Goal: Task Accomplishment & Management: Manage account settings

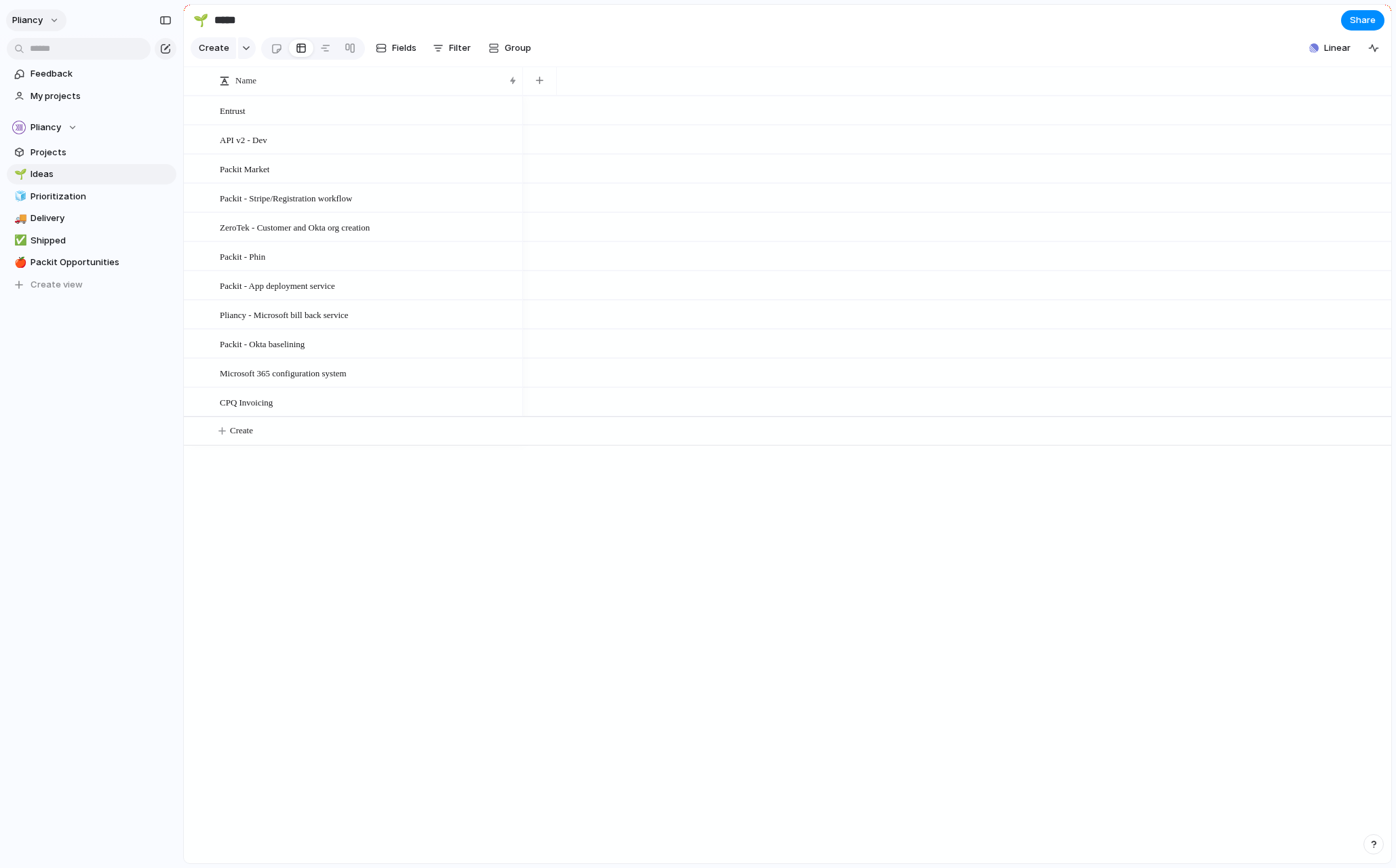
click at [44, 21] on button "Pliancy" at bounding box center [36, 20] width 60 height 22
click at [58, 70] on span "Invite members" at bounding box center [64, 72] width 65 height 14
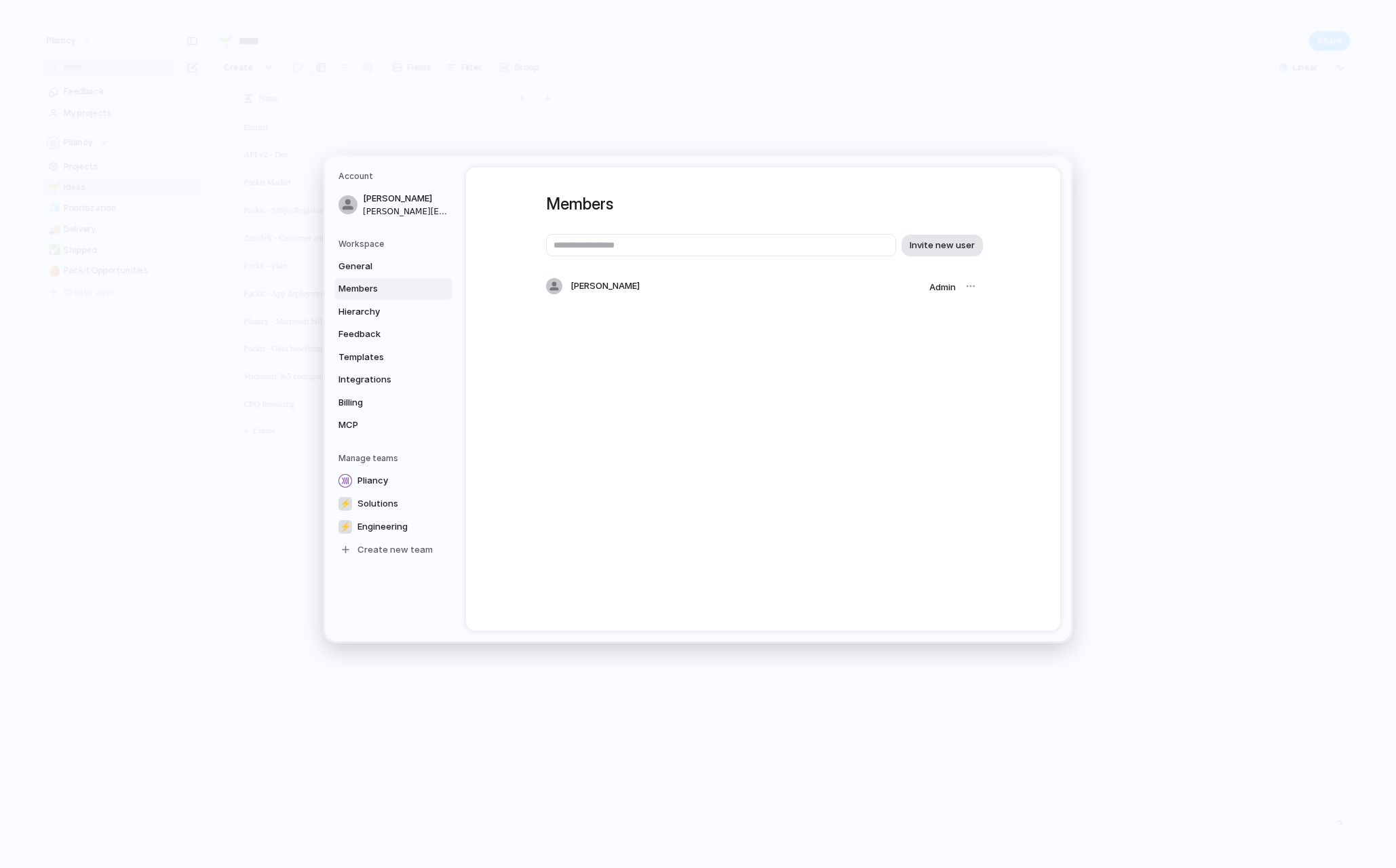
click at [928, 243] on span "Invite new user" at bounding box center [942, 246] width 65 height 14
click at [938, 245] on span "Invite new user" at bounding box center [942, 246] width 65 height 14
click at [934, 244] on span "Invite new user" at bounding box center [942, 246] width 65 height 14
drag, startPoint x: 715, startPoint y: 185, endPoint x: 740, endPoint y: 304, distance: 121.6
click at [742, 316] on div "Members Invite new user [PERSON_NAME] Admin" at bounding box center [763, 258] width 434 height 181
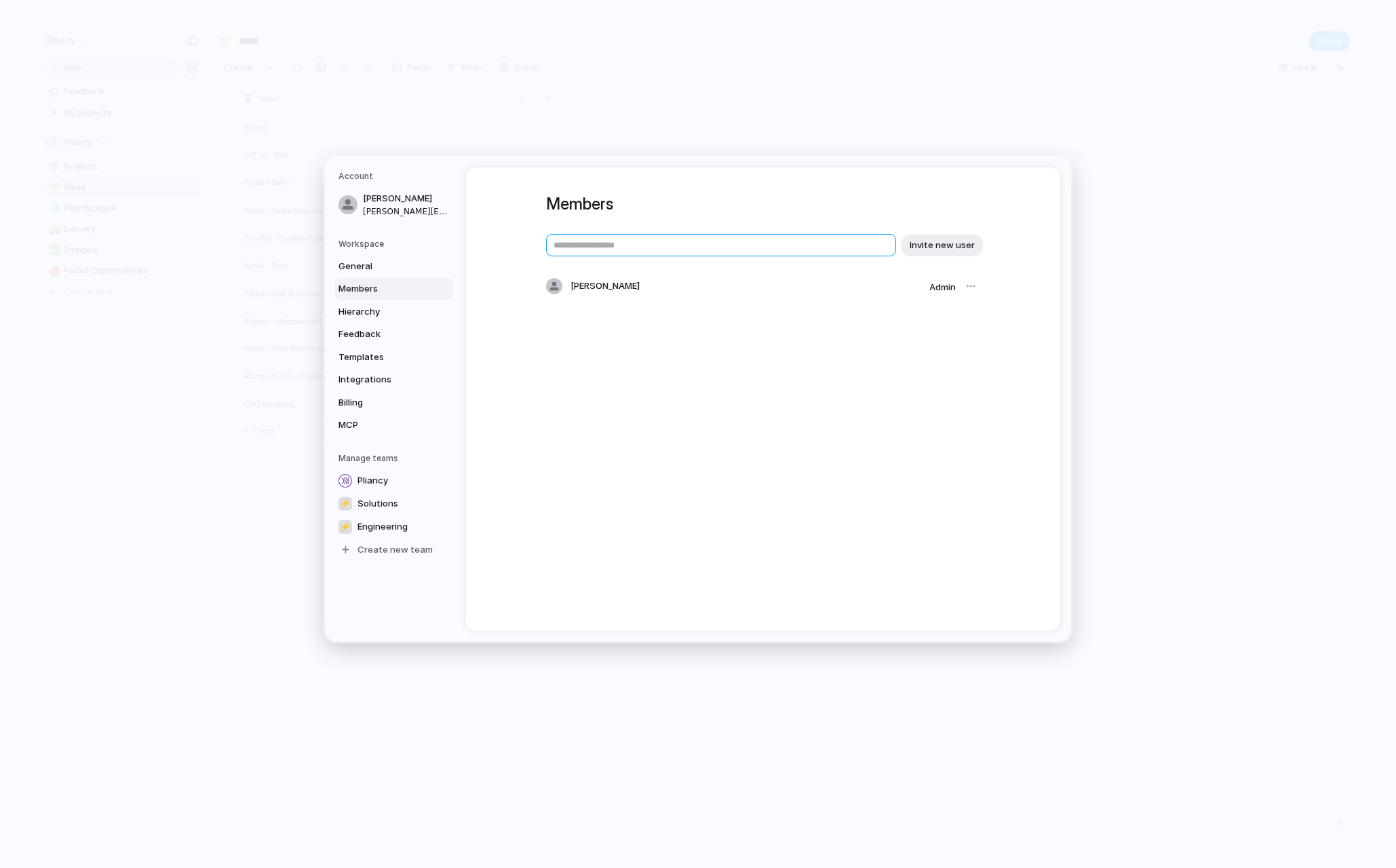
click at [619, 247] on input "text" at bounding box center [722, 246] width 350 height 23
type input "**********"
click at [949, 241] on span "Invite new user" at bounding box center [942, 246] width 65 height 14
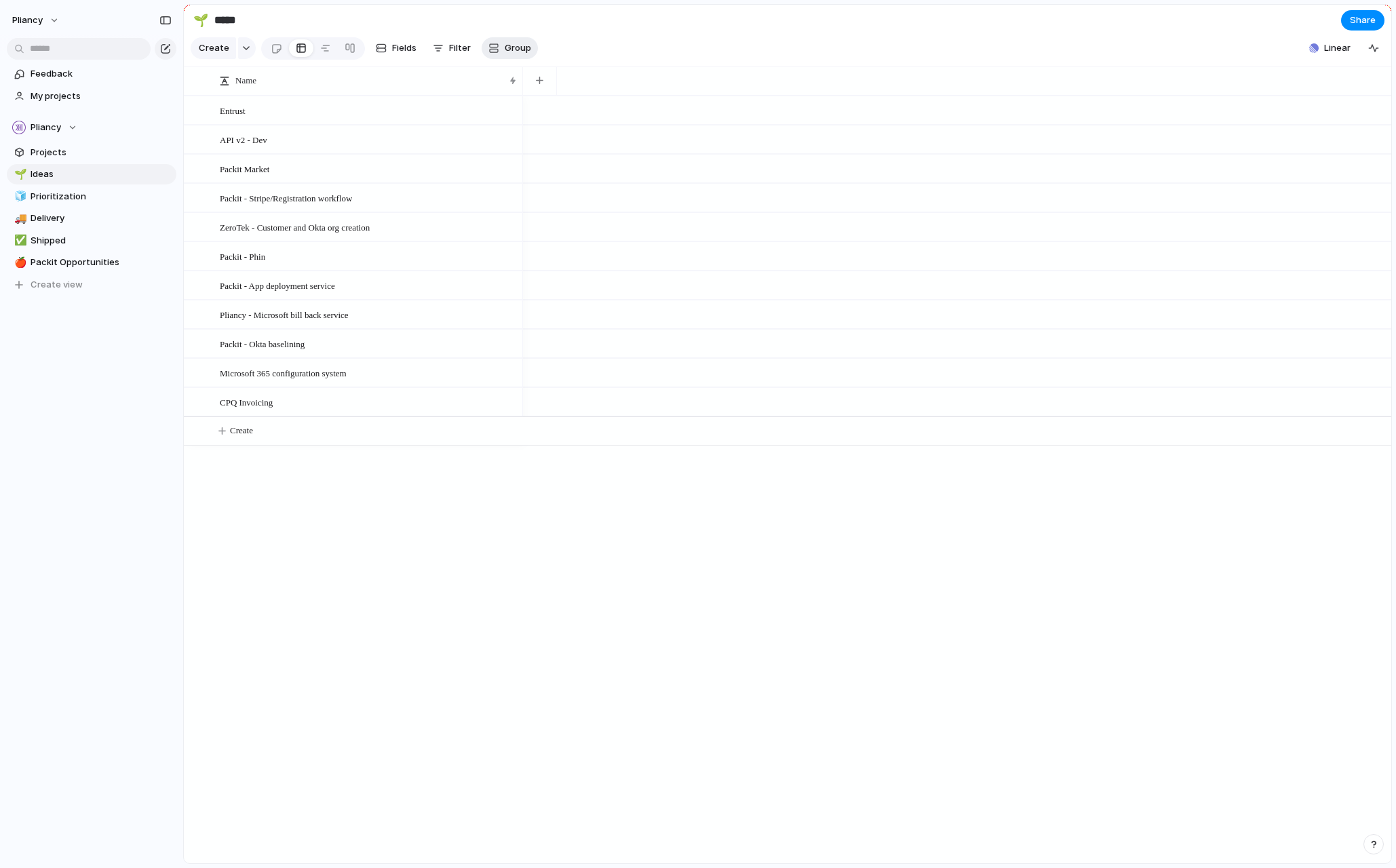
click at [521, 51] on span "Group" at bounding box center [518, 48] width 26 height 14
click at [712, 43] on div "Status Theme Opportunity Branch Owner Team Customer Priority Impact Effort Desi…" at bounding box center [698, 434] width 1396 height 868
click at [396, 49] on span "Fields" at bounding box center [404, 48] width 24 height 14
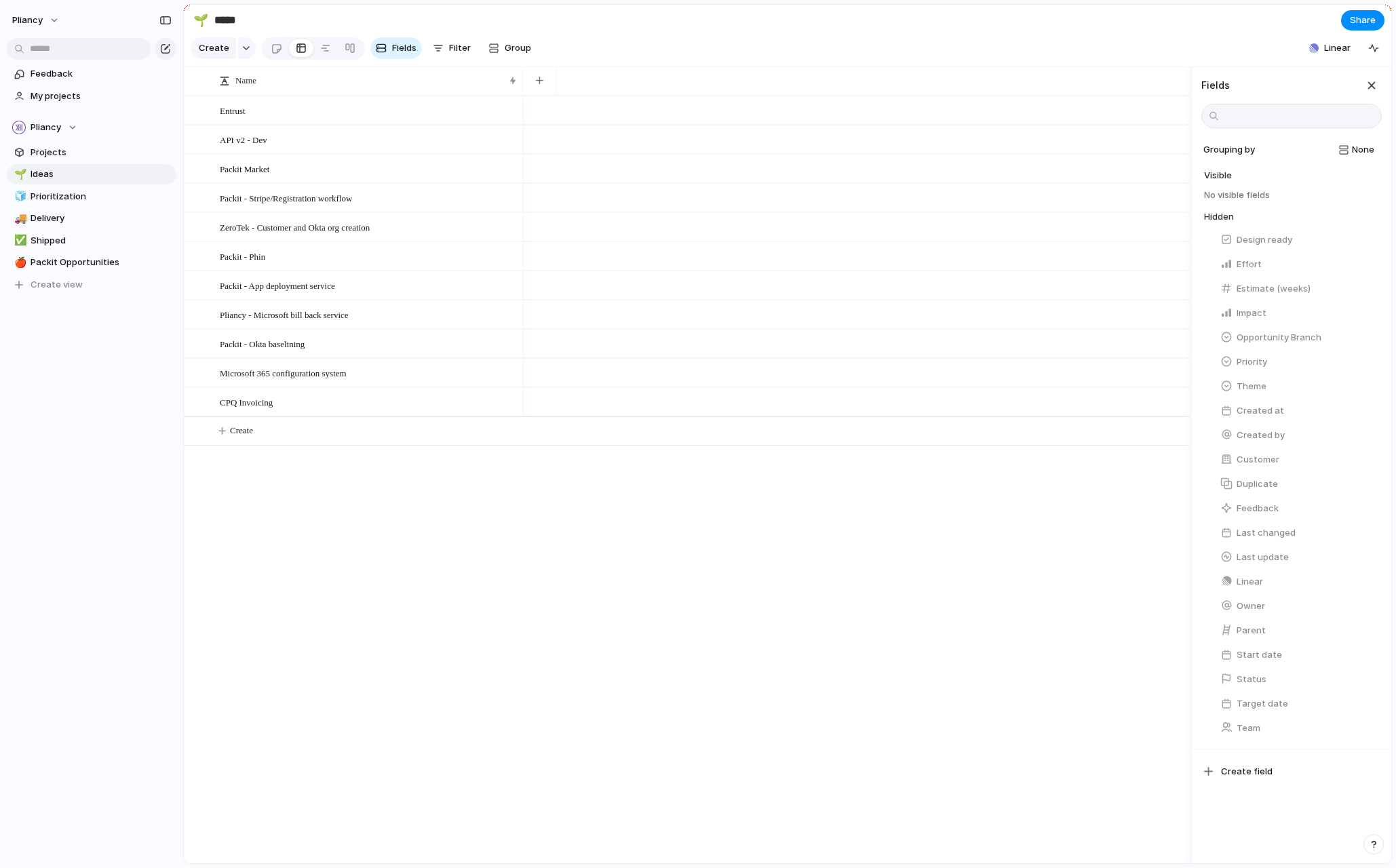
click at [860, 24] on section "🌱 ***** Share" at bounding box center [787, 19] width 1207 height 31
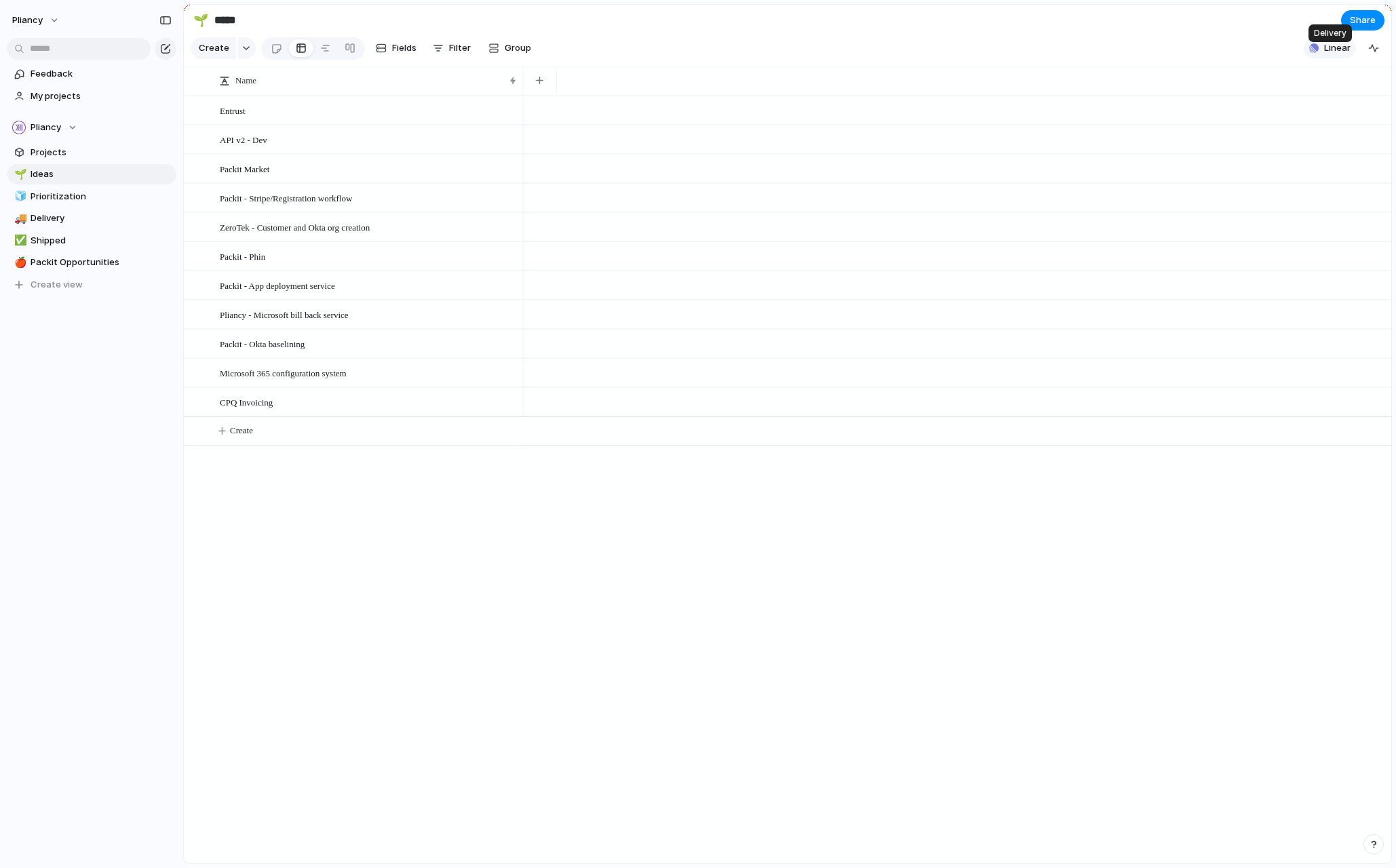
click at [1335, 53] on span "Linear" at bounding box center [1337, 48] width 26 height 14
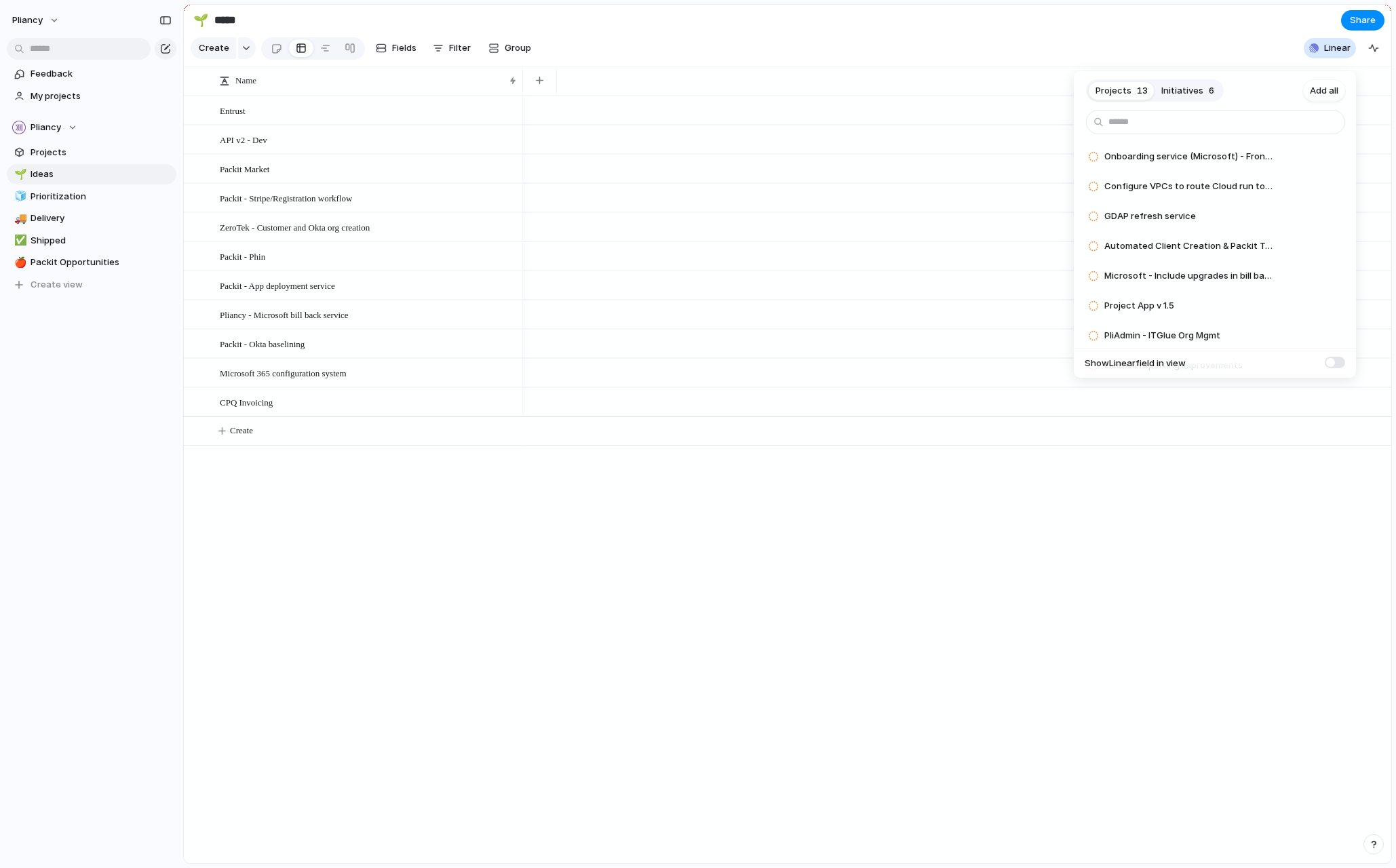
click at [1126, 40] on div "Projects 13 Initiatives 6 Add all Onboarding service (Microsoft) - Frontend Add…" at bounding box center [698, 434] width 1396 height 868
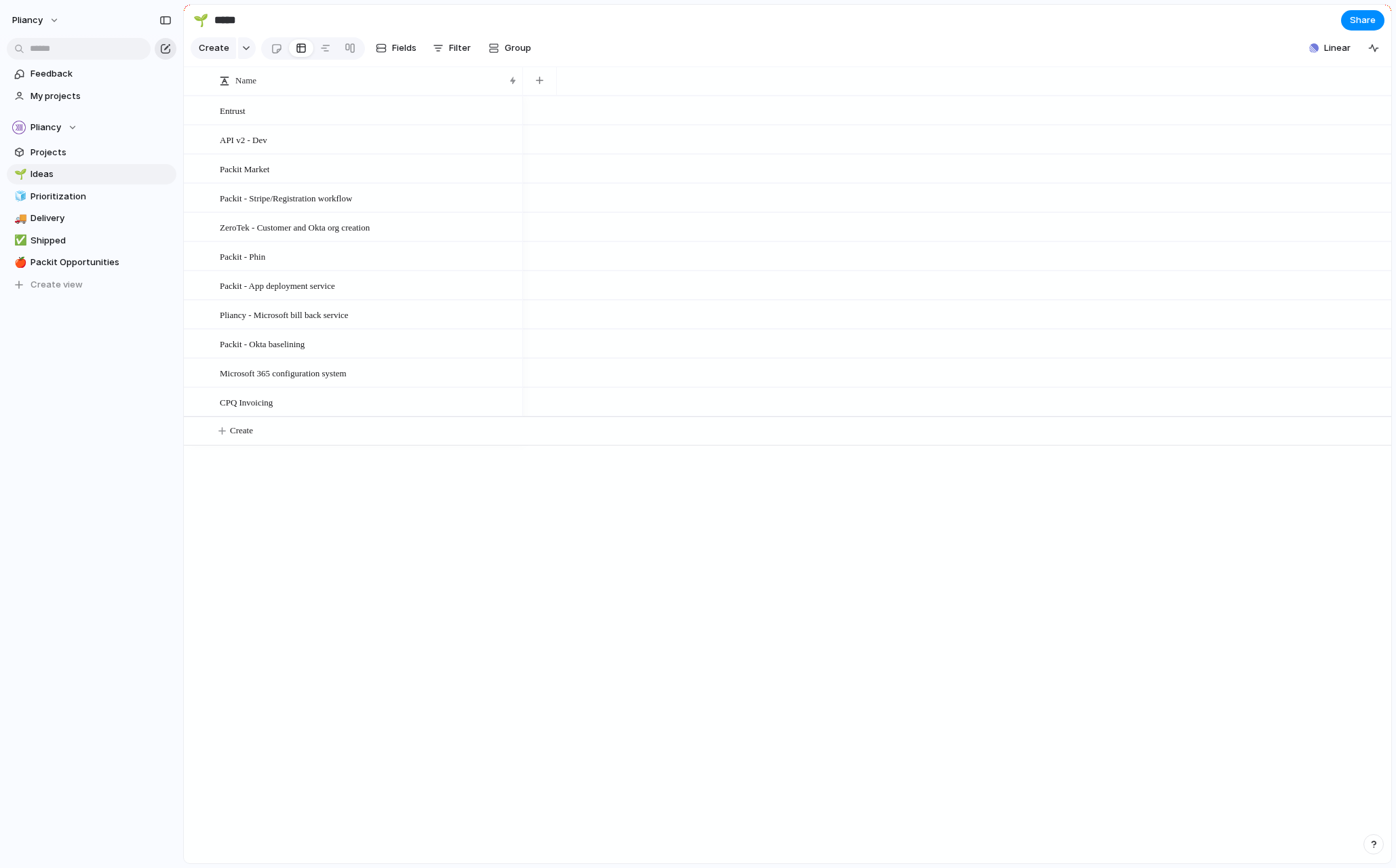
click at [166, 52] on div "button" at bounding box center [166, 49] width 10 height 10
click at [41, 152] on span "Projects" at bounding box center [101, 153] width 141 height 14
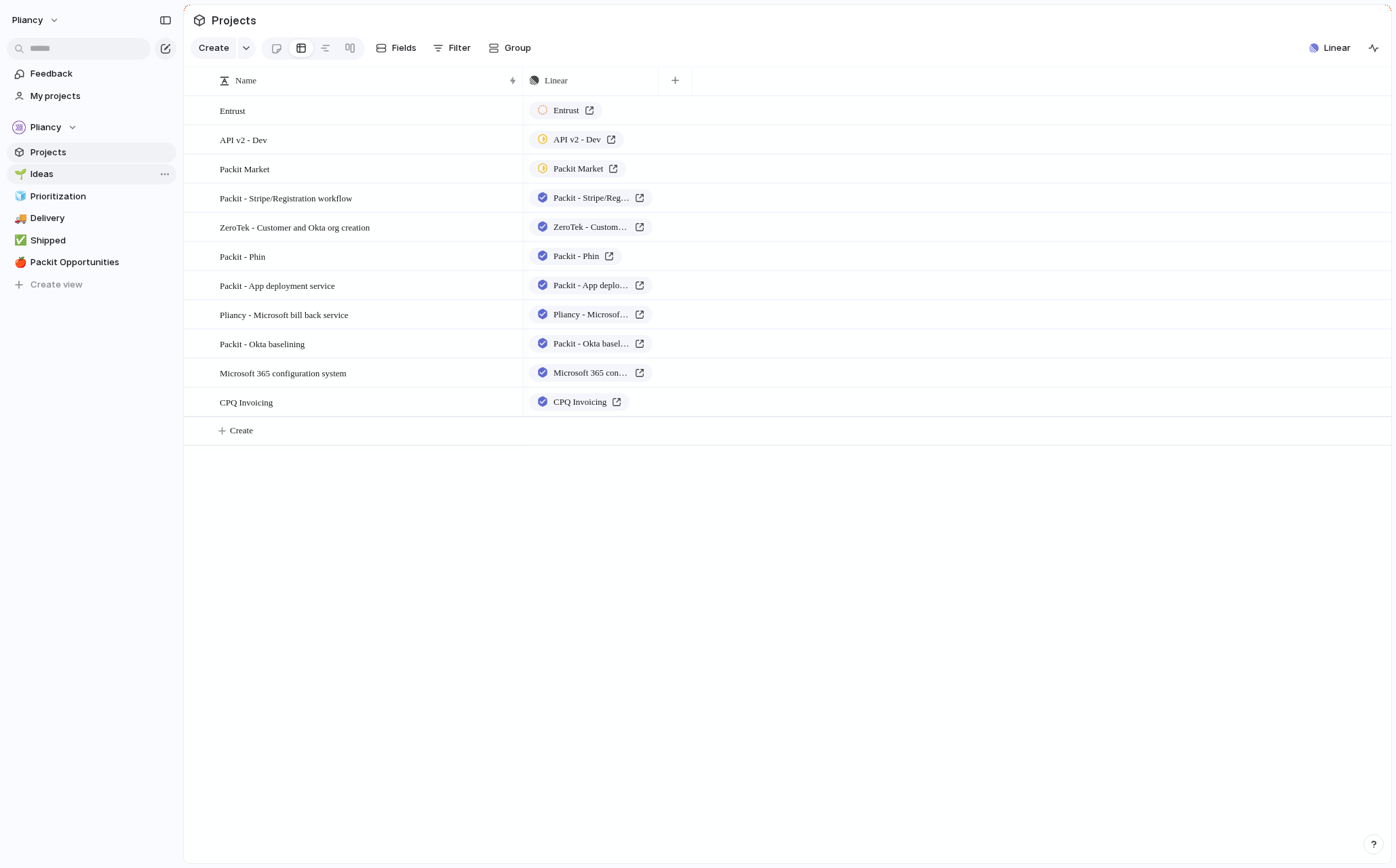
click at [38, 173] on span "Ideas" at bounding box center [101, 174] width 141 height 14
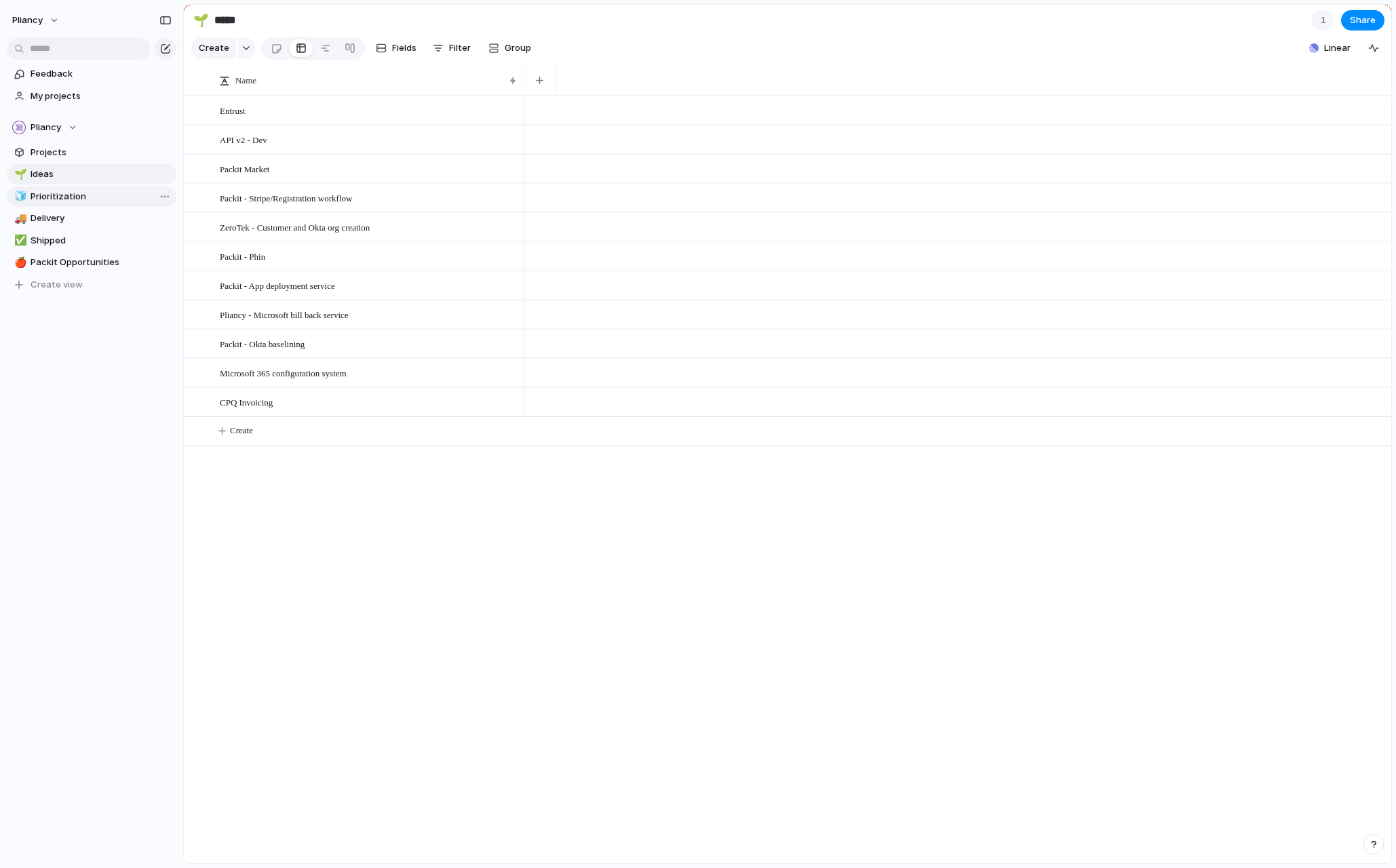
click at [57, 200] on span "Prioritization" at bounding box center [101, 197] width 141 height 14
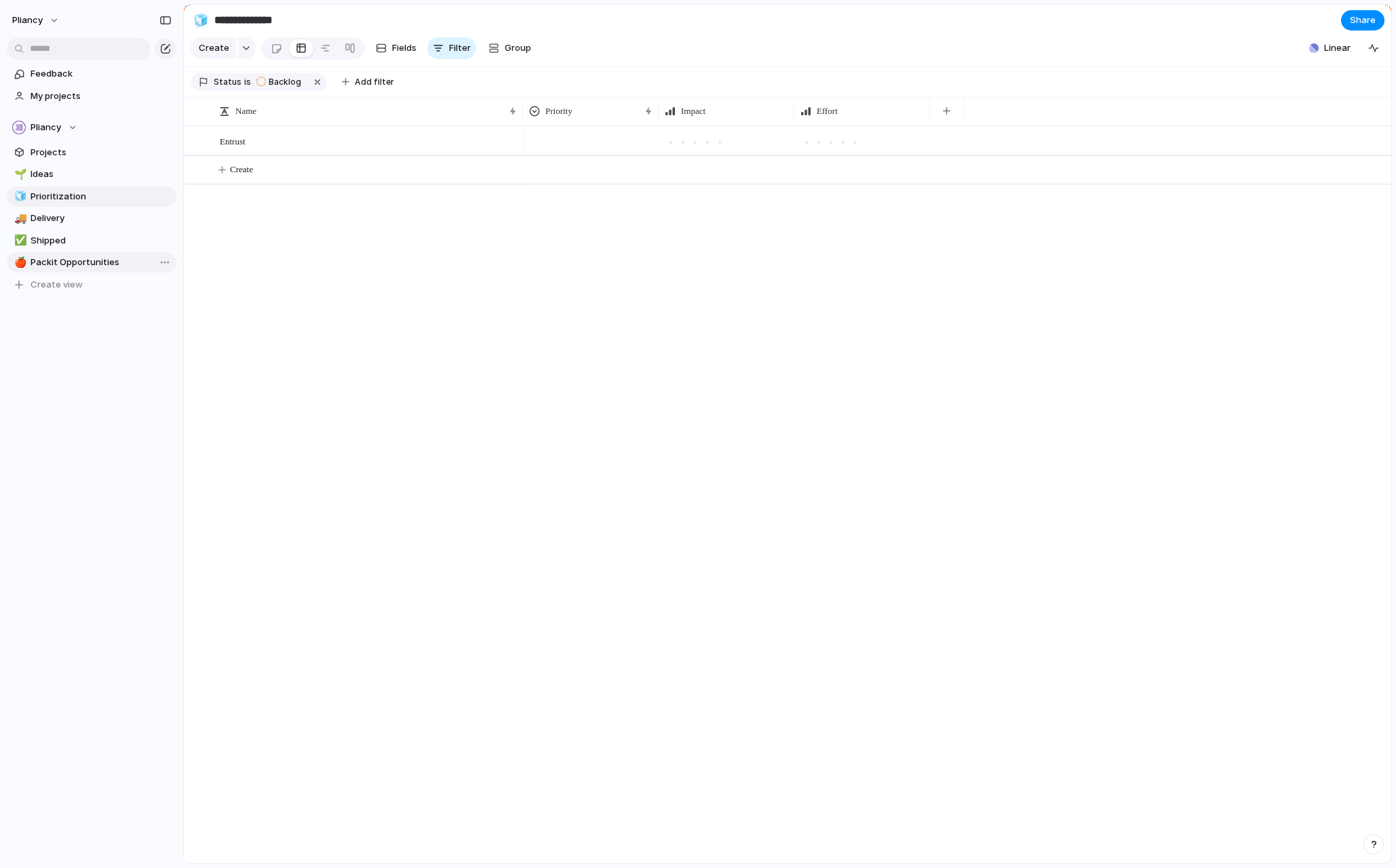
click at [63, 261] on span "Packit Opportunities" at bounding box center [101, 262] width 141 height 14
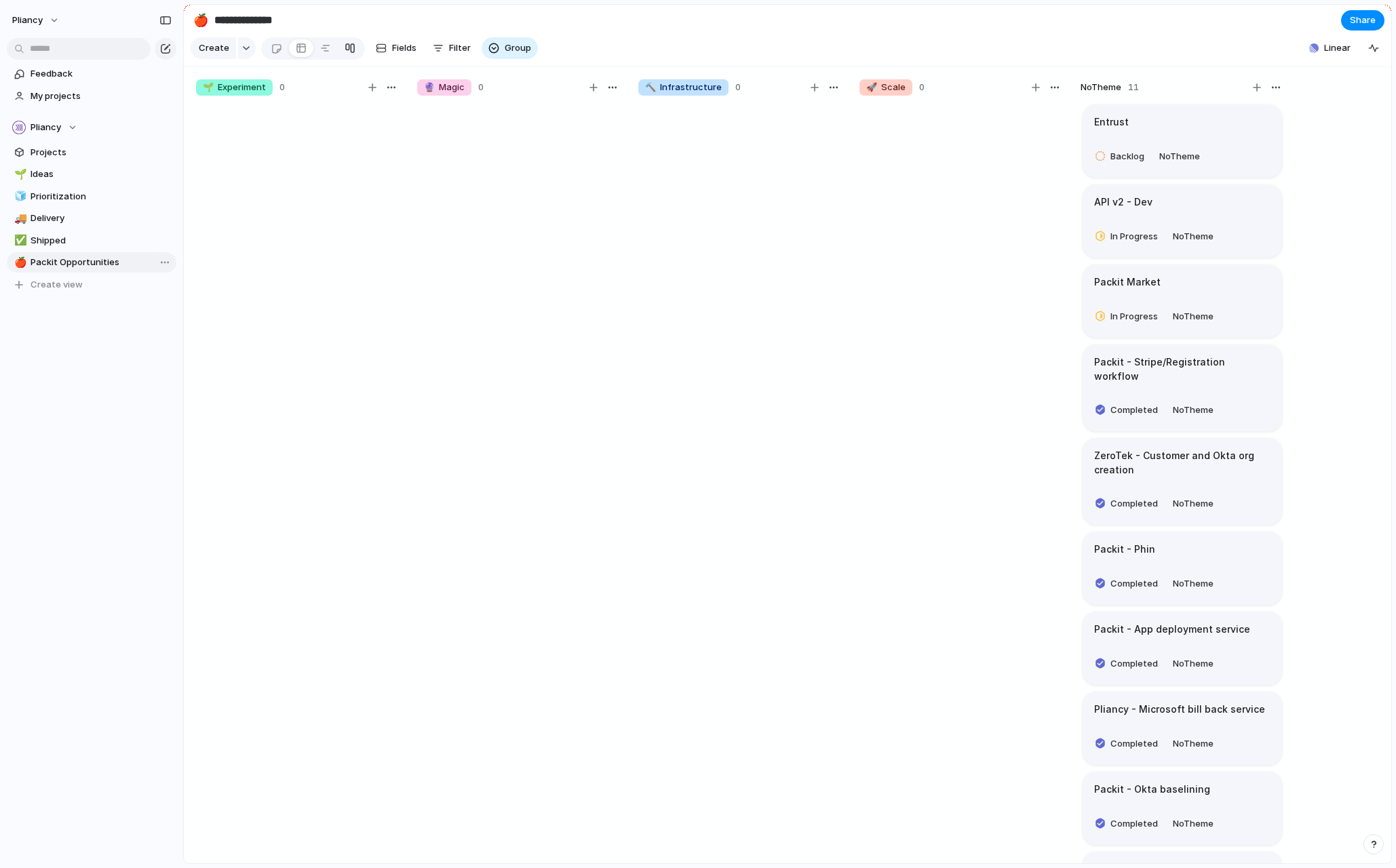
type input "**********"
click at [58, 151] on span "Projects" at bounding box center [101, 153] width 141 height 14
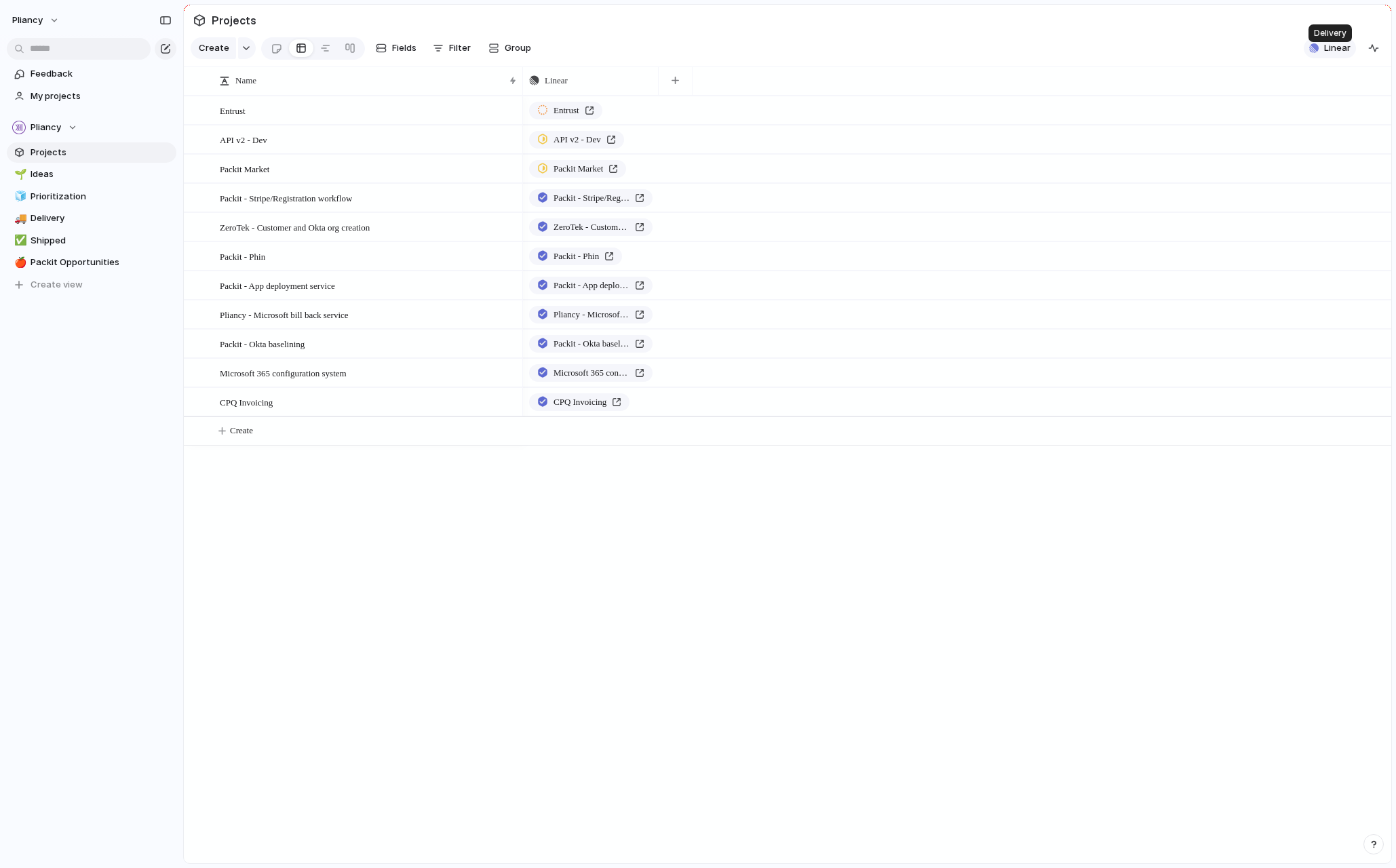
click at [1337, 55] on span "Linear" at bounding box center [1337, 48] width 26 height 14
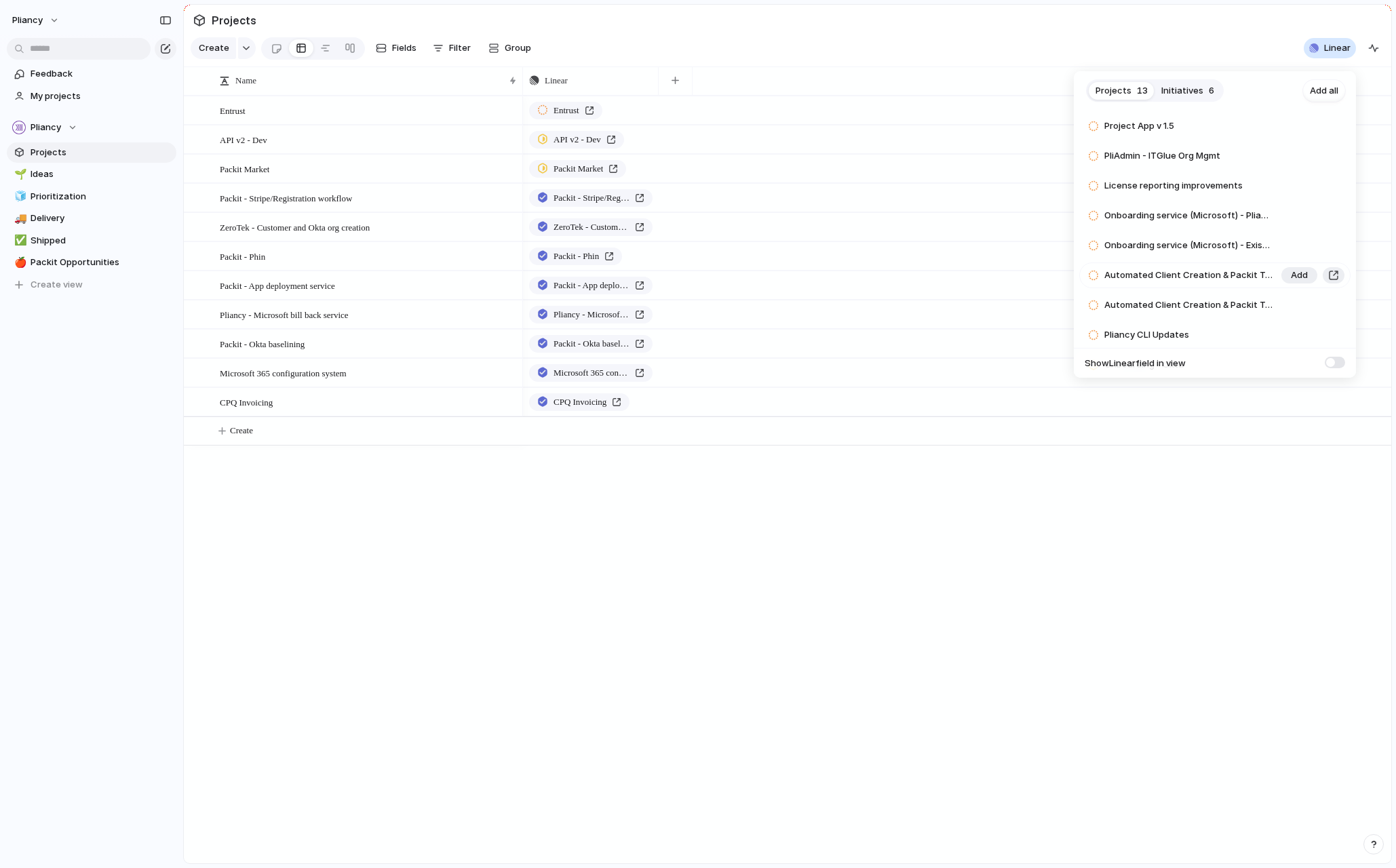
scroll to position [115, 0]
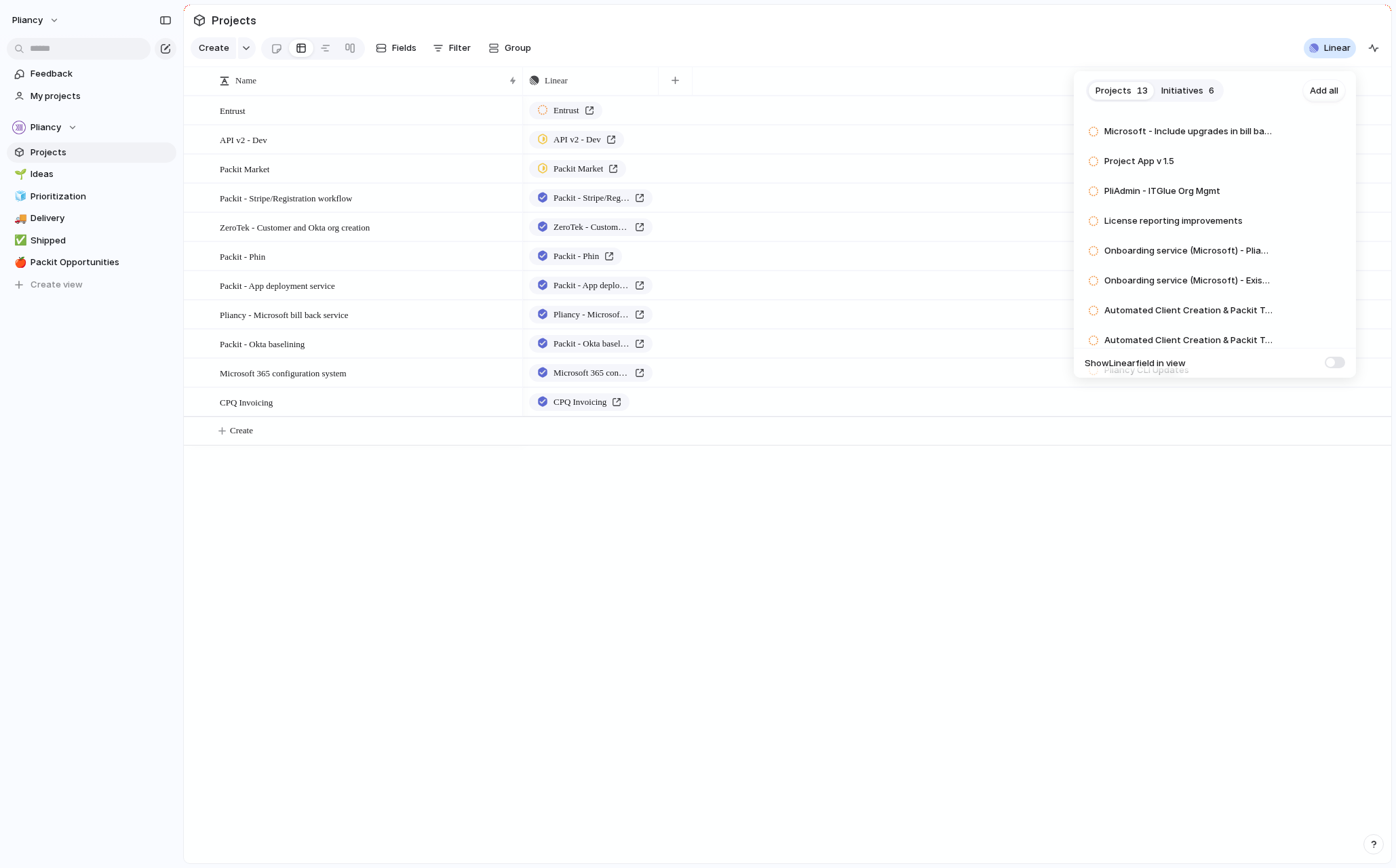
click at [243, 51] on div "Projects 13 Initiatives 6 Add all Onboarding service (Microsoft) - Frontend Add…" at bounding box center [698, 434] width 1396 height 868
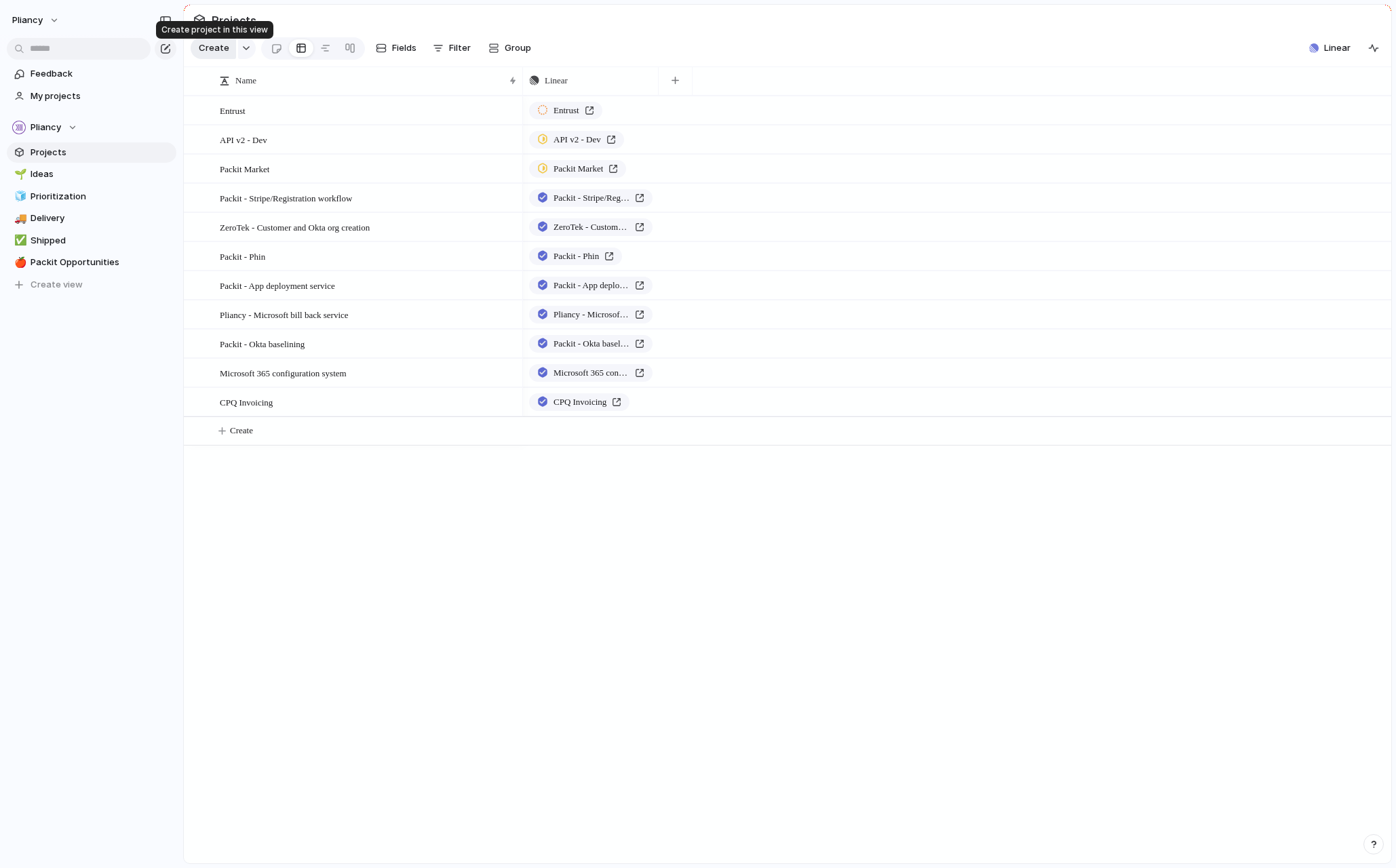
click at [211, 50] on span "Create" at bounding box center [213, 48] width 30 height 14
click at [37, 77] on span "Feedback" at bounding box center [101, 74] width 141 height 14
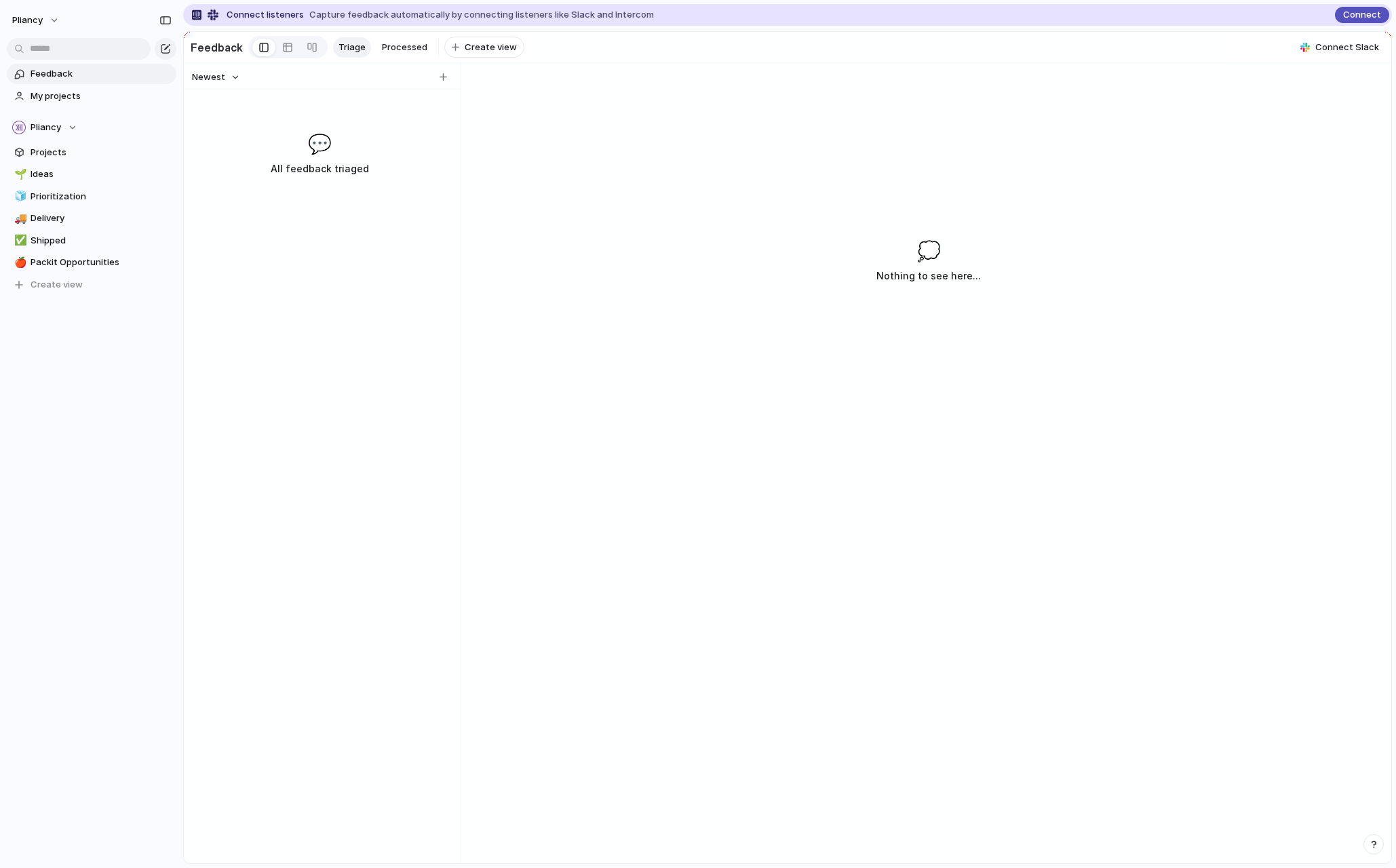
click at [1354, 12] on span "Connect" at bounding box center [1362, 15] width 38 height 14
